Goal: Entertainment & Leisure: Consume media (video, audio)

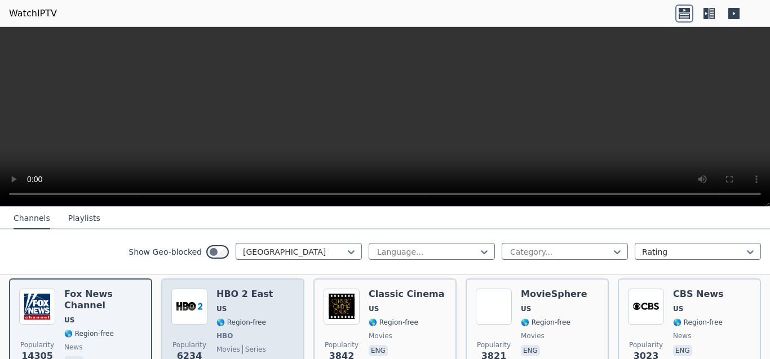
scroll to position [102, 0]
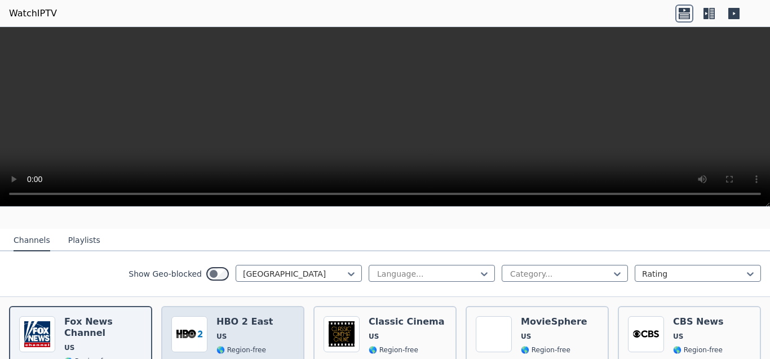
click at [246, 332] on span "US" at bounding box center [245, 336] width 56 height 9
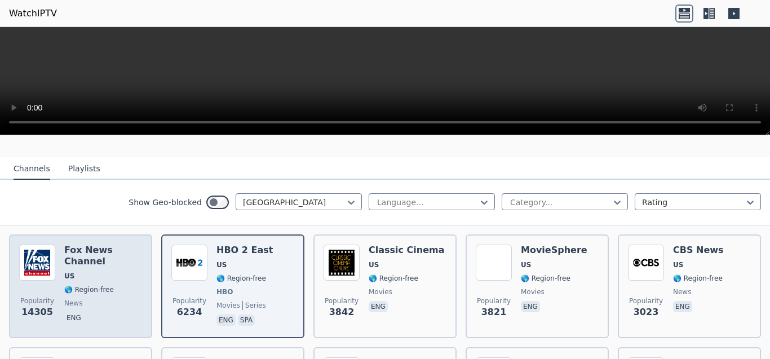
click at [105, 275] on div "[PERSON_NAME] US 🌎 Region-free news eng" at bounding box center [103, 286] width 78 height 83
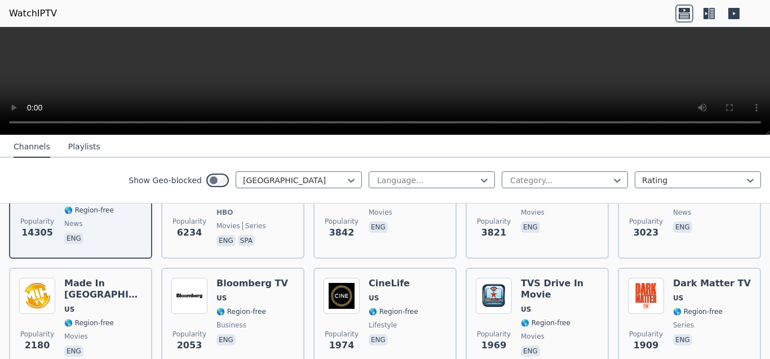
scroll to position [203, 0]
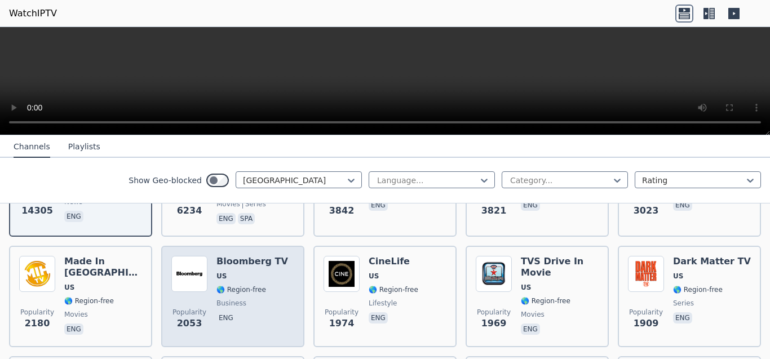
click at [257, 285] on span "🌎 Region-free" at bounding box center [242, 289] width 50 height 9
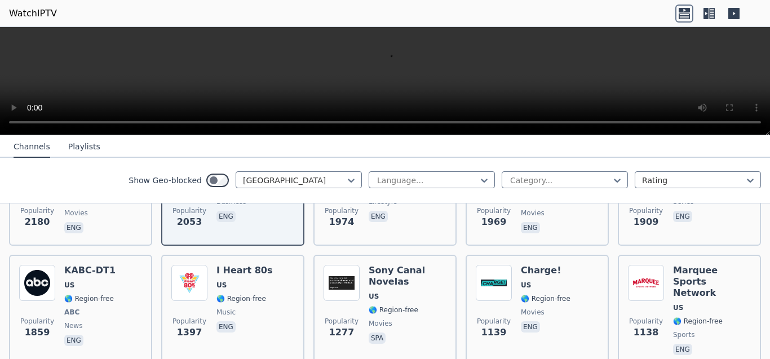
scroll to position [406, 0]
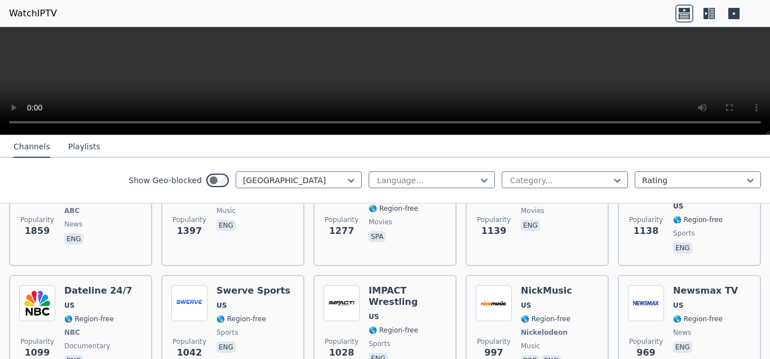
click at [638, 144] on nav "Channels Playlists" at bounding box center [385, 146] width 770 height 23
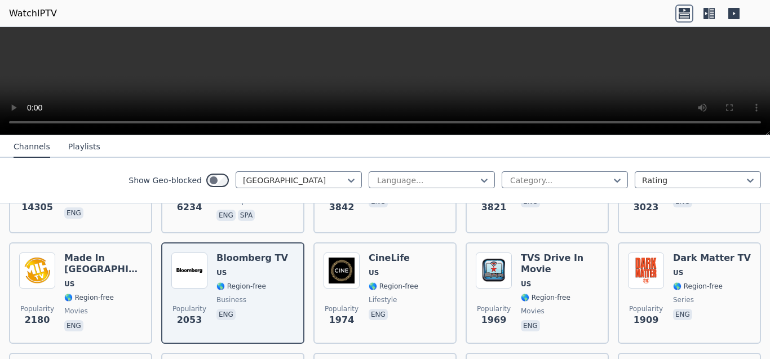
scroll to position [203, 0]
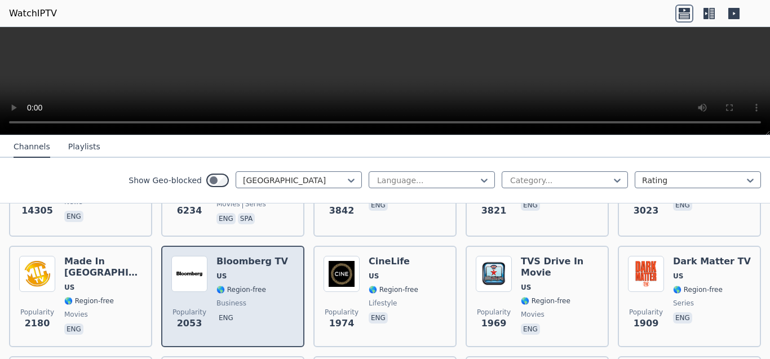
drag, startPoint x: 358, startPoint y: 277, endPoint x: 283, endPoint y: 274, distance: 75.1
click at [357, 278] on div "Popularity 1974 CineLife [GEOGRAPHIC_DATA] 🌎 Region-free lifestyle eng" at bounding box center [385, 296] width 123 height 81
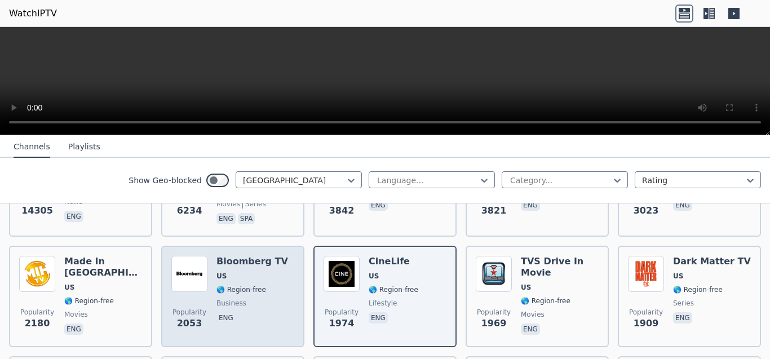
click at [226, 272] on div "Bloomberg TV US 🌎 Region-free business eng" at bounding box center [253, 296] width 72 height 81
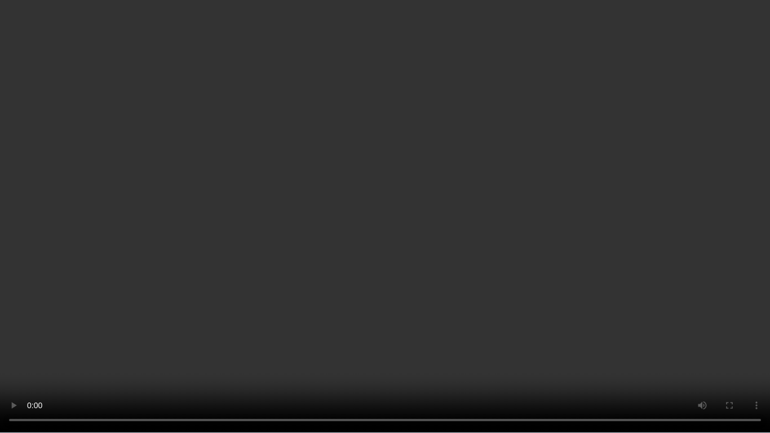
click at [549, 343] on video at bounding box center [385, 216] width 770 height 433
click at [516, 332] on video at bounding box center [385, 216] width 770 height 433
drag, startPoint x: 680, startPoint y: 263, endPoint x: 689, endPoint y: 249, distance: 16.7
click at [689, 249] on video at bounding box center [385, 216] width 770 height 433
click at [692, 303] on video at bounding box center [385, 216] width 770 height 433
